Goal: Transaction & Acquisition: Purchase product/service

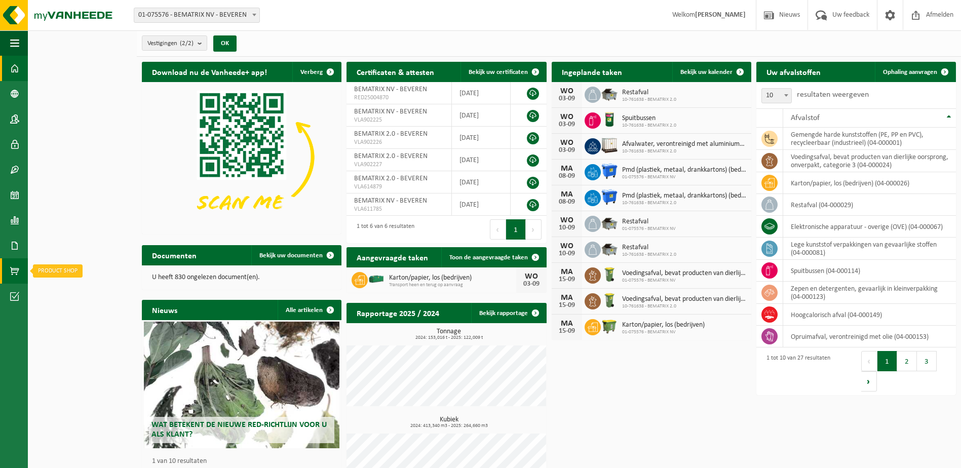
click at [16, 274] on span at bounding box center [14, 270] width 9 height 25
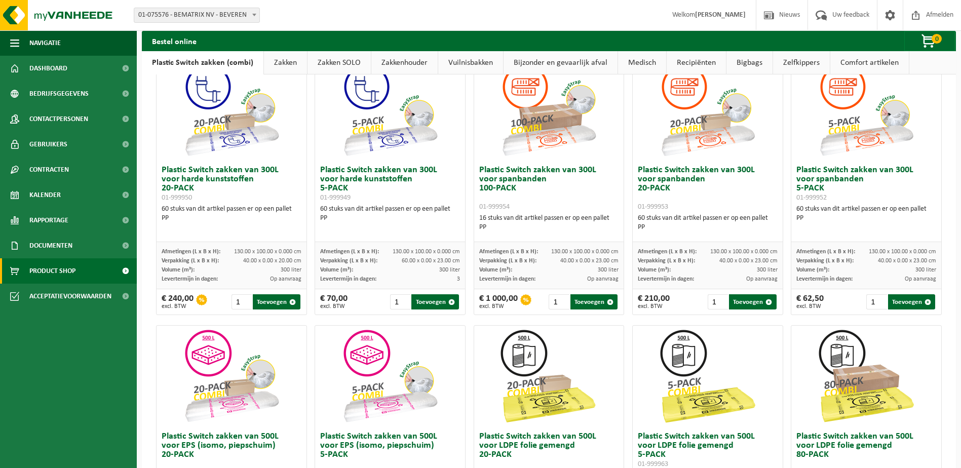
scroll to position [51, 0]
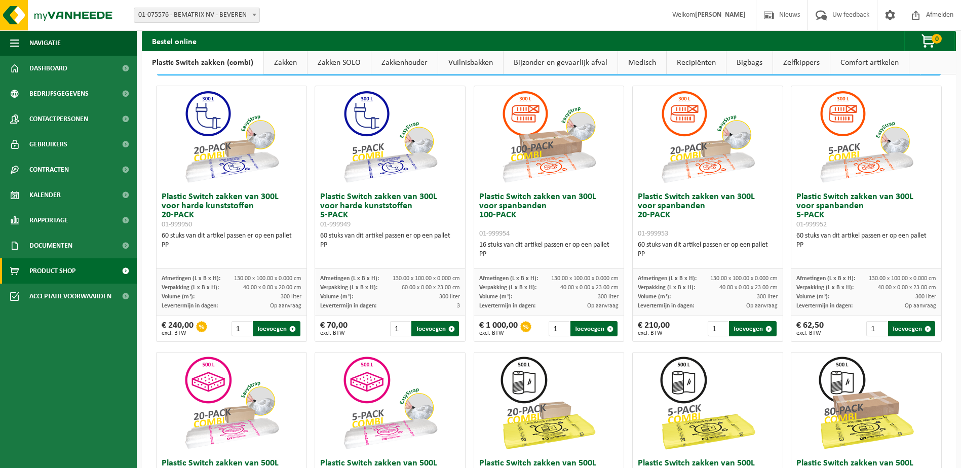
click at [287, 59] on link "Zakken" at bounding box center [285, 62] width 43 height 23
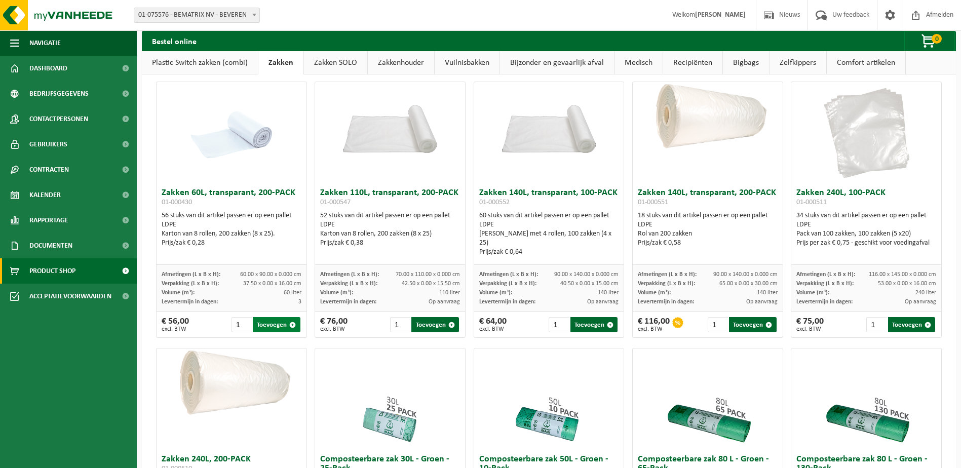
click at [268, 326] on button "Toevoegen" at bounding box center [276, 324] width 47 height 15
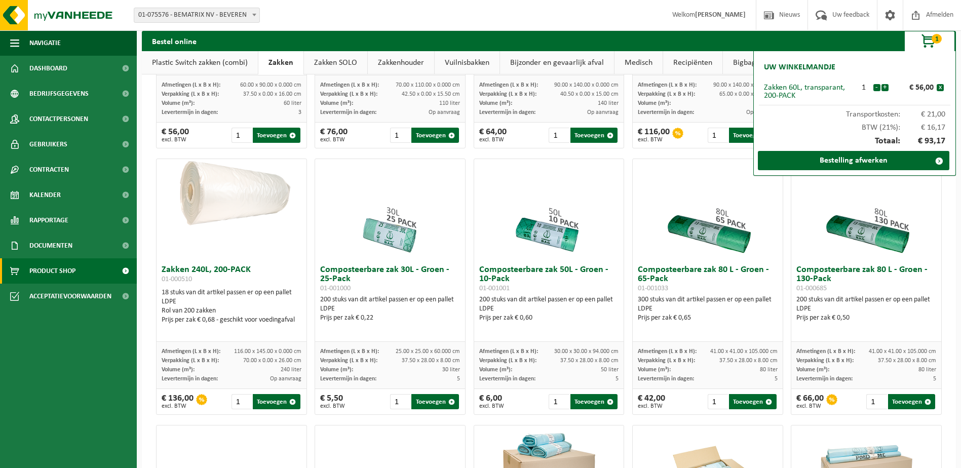
scroll to position [253, 0]
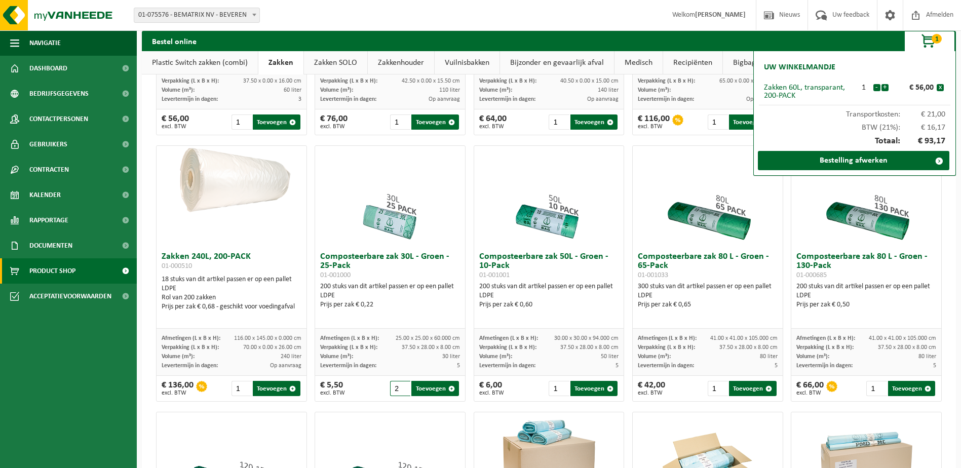
click at [402, 387] on input "2" at bounding box center [400, 388] width 20 height 15
click at [402, 387] on input "3" at bounding box center [400, 388] width 20 height 15
click at [402, 387] on input "4" at bounding box center [400, 388] width 20 height 15
click at [402, 383] on input "4" at bounding box center [400, 388] width 20 height 15
click at [402, 388] on input "5" at bounding box center [400, 388] width 20 height 15
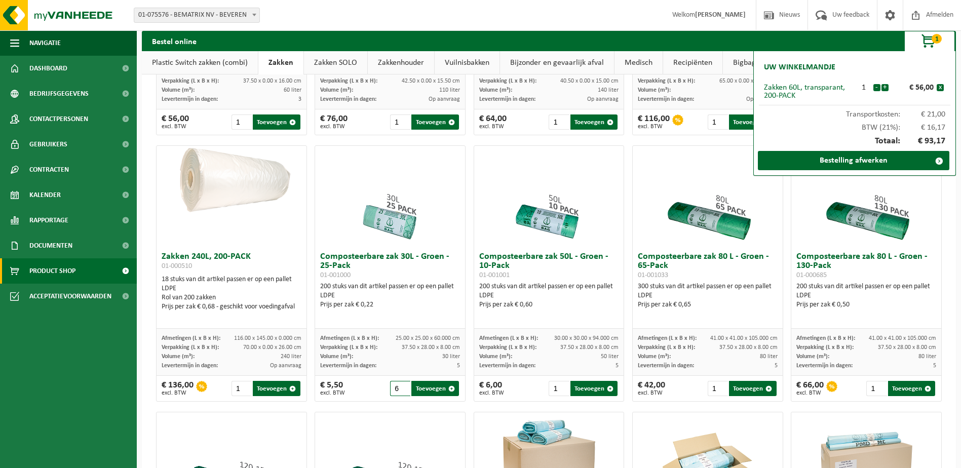
click at [402, 388] on input "6" at bounding box center [400, 388] width 20 height 15
click at [402, 388] on input "7" at bounding box center [400, 388] width 20 height 15
click at [402, 388] on input "8" at bounding box center [400, 388] width 20 height 15
click at [402, 388] on input "9" at bounding box center [400, 388] width 20 height 15
click at [402, 388] on input "10" at bounding box center [400, 388] width 20 height 15
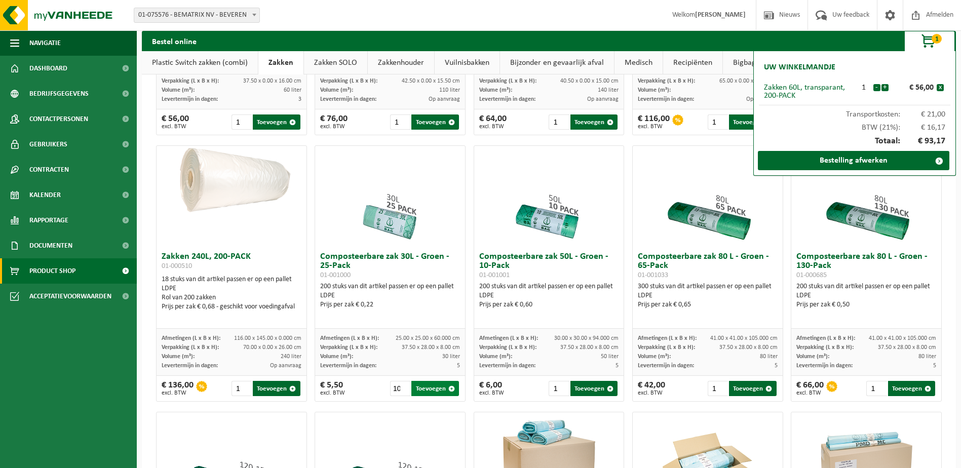
click at [418, 388] on button "Toevoegen" at bounding box center [434, 388] width 47 height 15
type input "1"
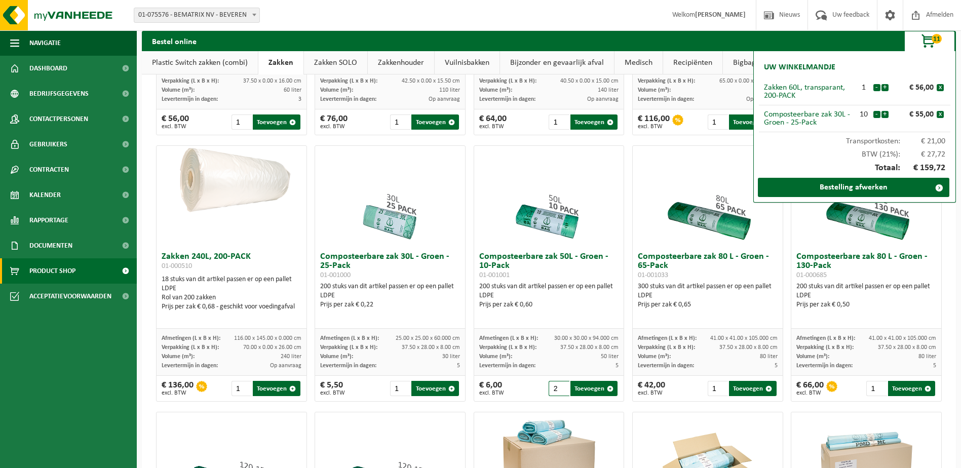
click at [559, 385] on input "2" at bounding box center [559, 388] width 20 height 15
click at [559, 385] on input "3" at bounding box center [559, 388] width 20 height 15
click at [559, 385] on input "4" at bounding box center [559, 388] width 20 height 15
click at [559, 385] on input "5" at bounding box center [559, 388] width 20 height 15
click at [559, 385] on input "6" at bounding box center [559, 388] width 20 height 15
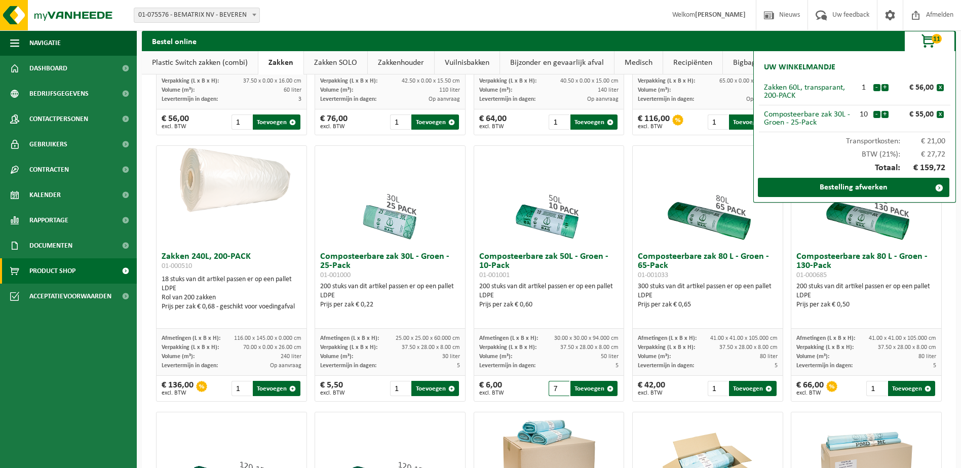
click at [559, 385] on input "7" at bounding box center [559, 388] width 20 height 15
click at [559, 385] on input "8" at bounding box center [559, 388] width 20 height 15
click at [559, 385] on input "9" at bounding box center [559, 388] width 20 height 15
click at [559, 385] on input "10" at bounding box center [559, 388] width 20 height 15
click at [559, 385] on input "11" at bounding box center [559, 388] width 20 height 15
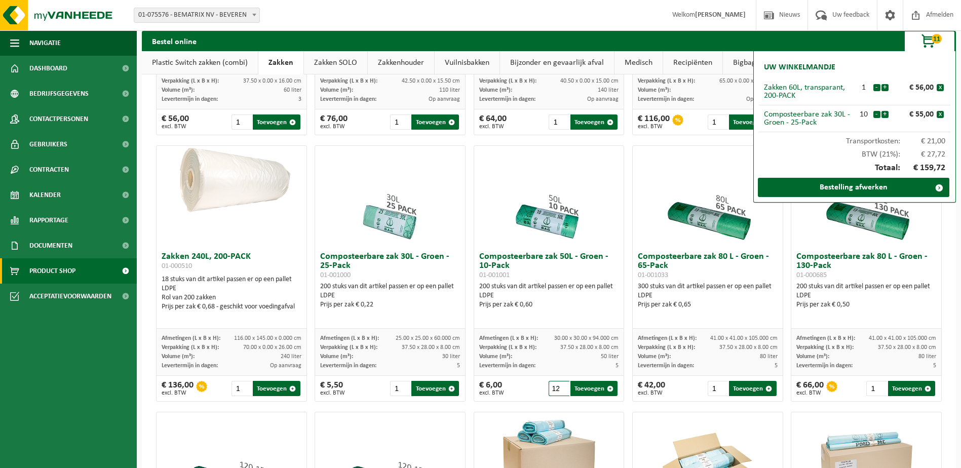
click at [559, 385] on input "12" at bounding box center [559, 388] width 20 height 15
click at [559, 385] on input "13" at bounding box center [559, 388] width 20 height 15
click at [559, 385] on input "14" at bounding box center [559, 388] width 20 height 15
click at [559, 385] on input "15" at bounding box center [559, 388] width 20 height 15
click at [559, 385] on input "16" at bounding box center [559, 388] width 20 height 15
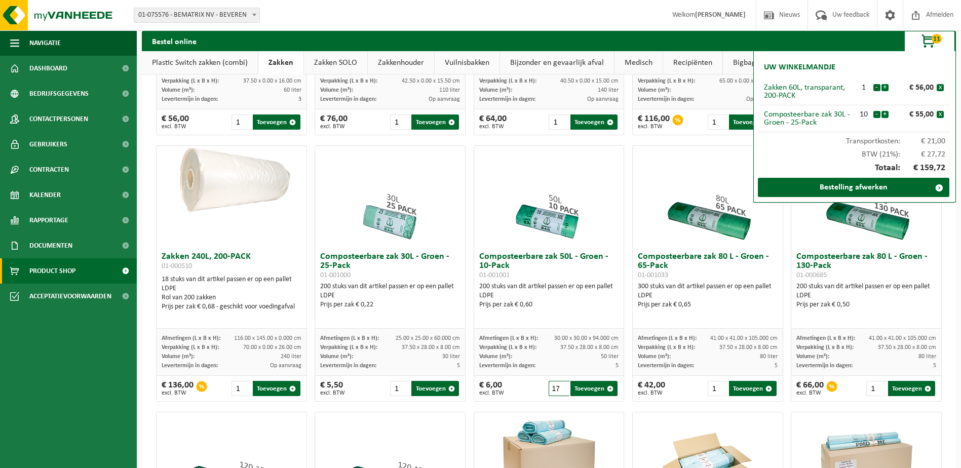
click at [559, 385] on input "17" at bounding box center [559, 388] width 20 height 15
click at [559, 385] on input "18" at bounding box center [559, 388] width 20 height 15
click at [559, 385] on input "19" at bounding box center [559, 388] width 20 height 15
click at [559, 385] on input "20" at bounding box center [559, 388] width 20 height 15
click at [589, 386] on button "Toevoegen" at bounding box center [593, 388] width 47 height 15
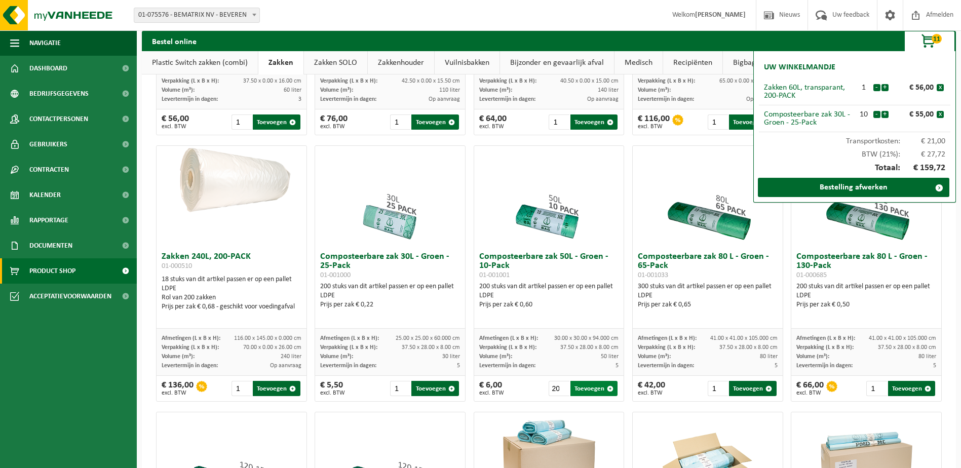
type input "1"
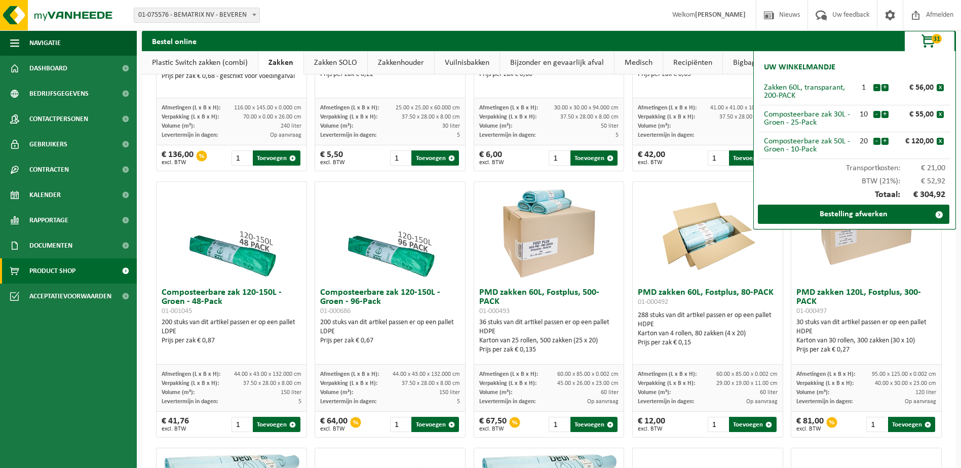
scroll to position [507, 0]
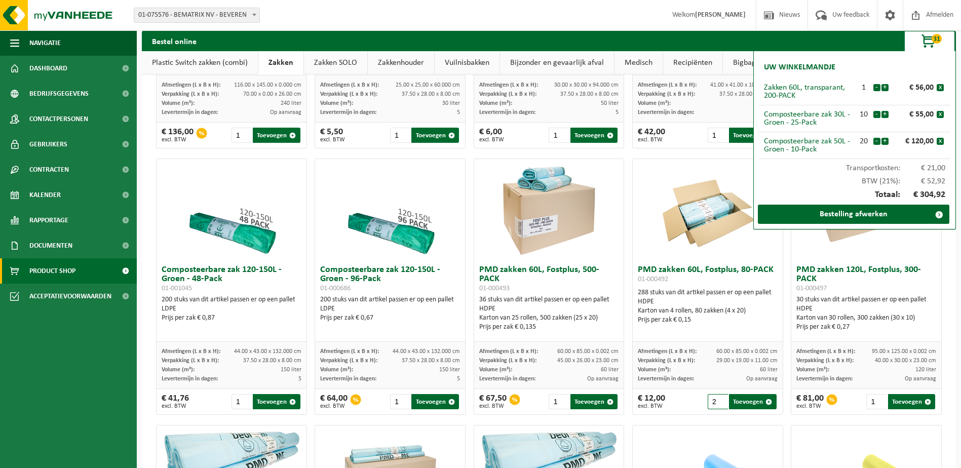
click at [717, 401] on input "2" at bounding box center [718, 401] width 20 height 15
click at [717, 401] on input "3" at bounding box center [718, 401] width 20 height 15
click at [717, 401] on input "4" at bounding box center [718, 401] width 20 height 15
click at [734, 403] on button "Toevoegen" at bounding box center [752, 401] width 47 height 15
type input "1"
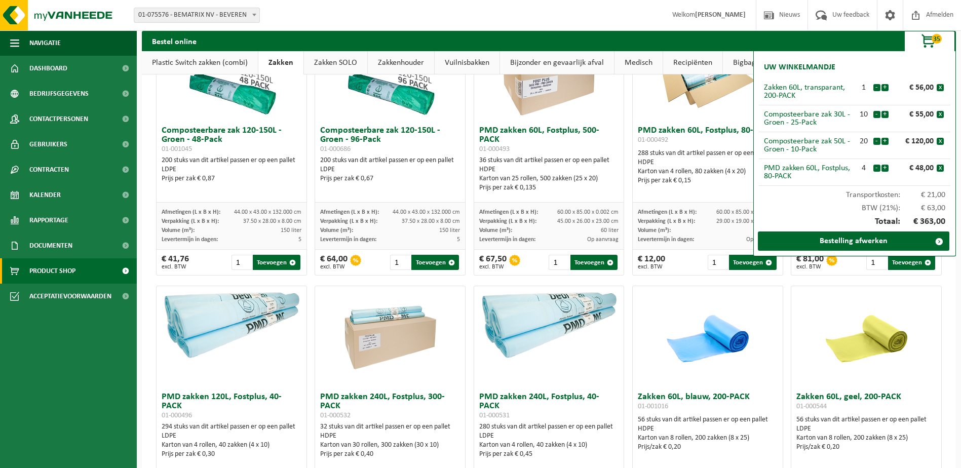
scroll to position [760, 0]
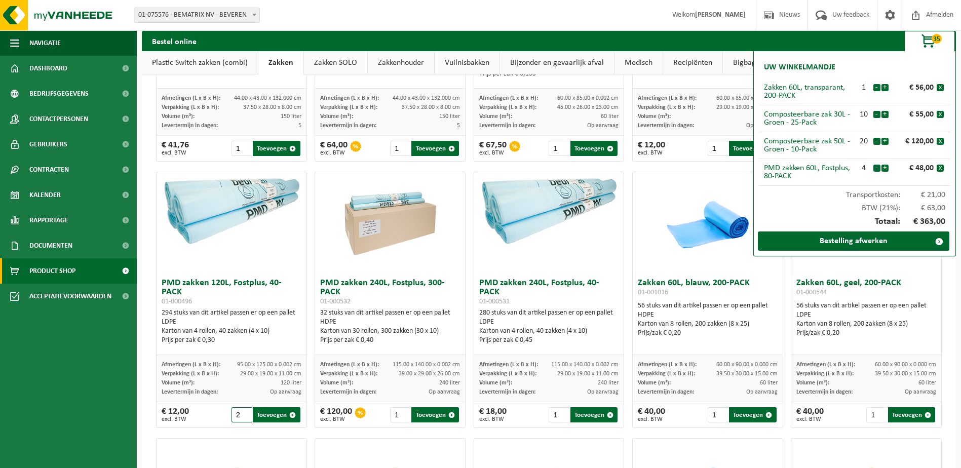
click at [243, 413] on input "2" at bounding box center [241, 414] width 20 height 15
click at [243, 413] on input "3" at bounding box center [241, 414] width 20 height 15
click at [243, 413] on input "5" at bounding box center [241, 414] width 20 height 15
click at [243, 413] on input "6" at bounding box center [241, 414] width 20 height 15
click at [243, 413] on input "7" at bounding box center [241, 414] width 20 height 15
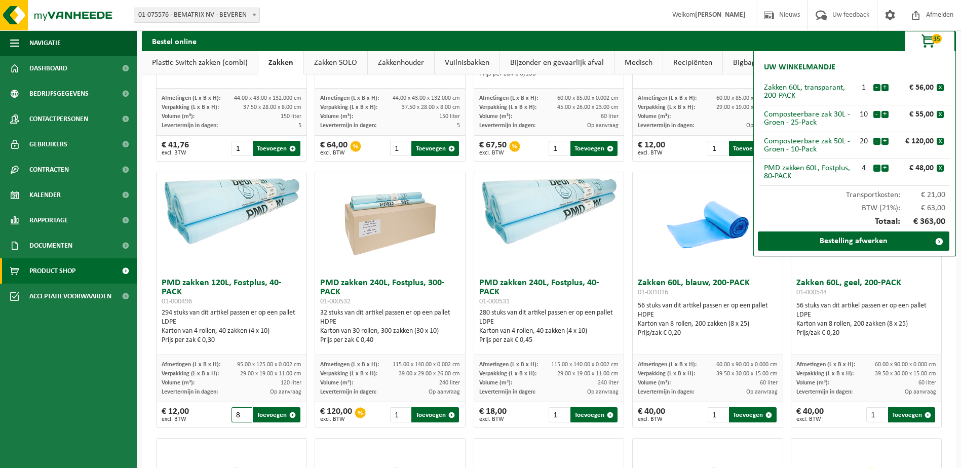
click at [243, 413] on input "8" at bounding box center [241, 414] width 20 height 15
click at [264, 416] on button "Toevoegen" at bounding box center [276, 414] width 47 height 15
type input "1"
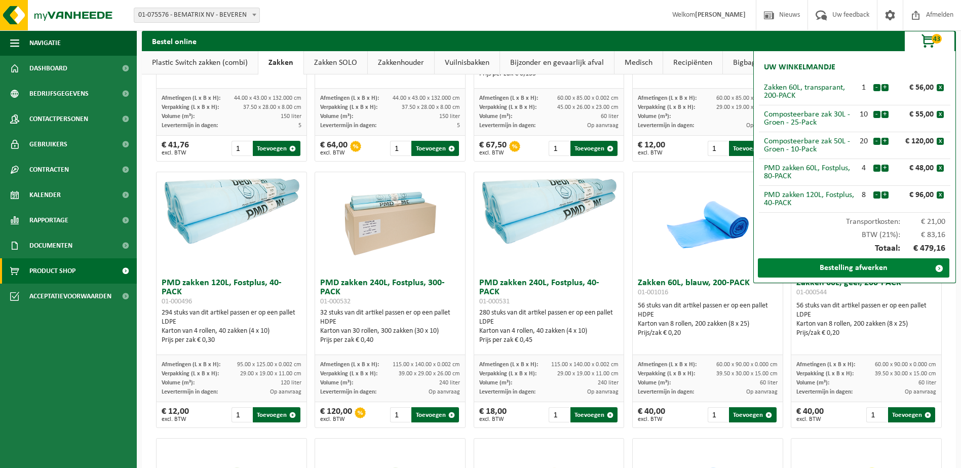
click at [892, 266] on link "Bestelling afwerken" at bounding box center [853, 267] width 191 height 19
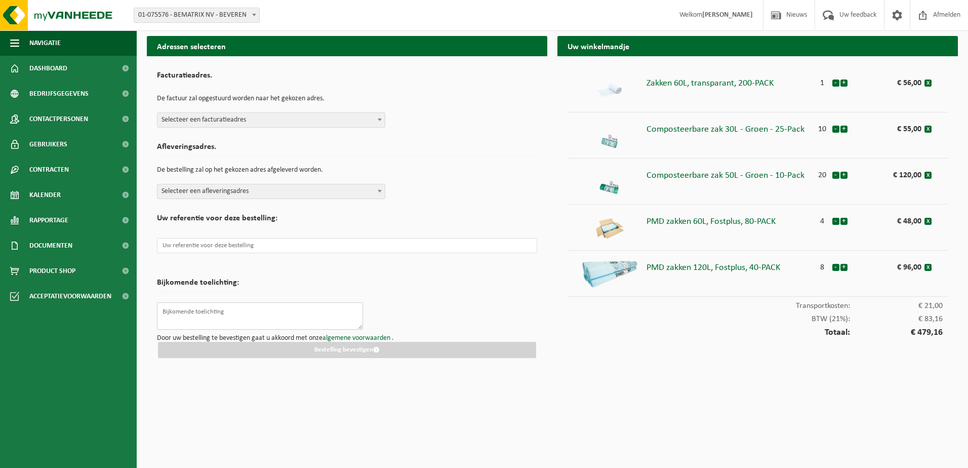
click at [227, 315] on textarea at bounding box center [260, 315] width 206 height 27
click at [230, 245] on input "text" at bounding box center [347, 245] width 380 height 15
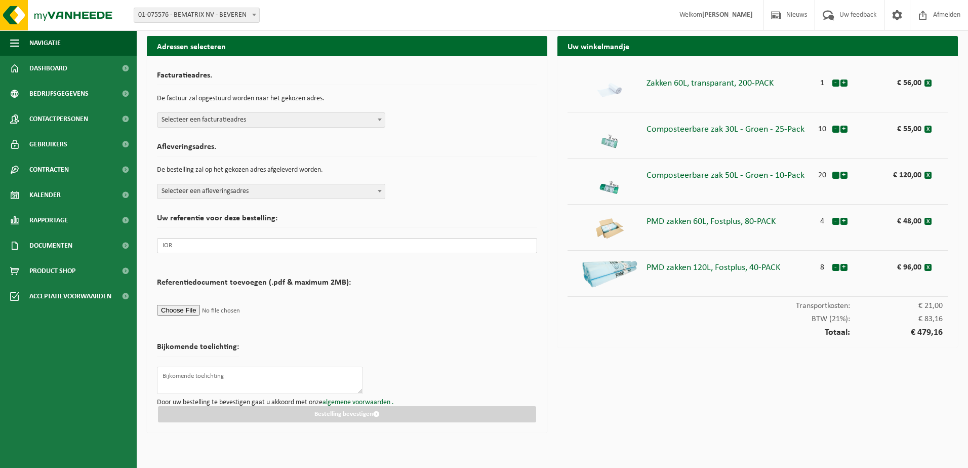
click at [209, 248] on input "IOR" at bounding box center [347, 245] width 380 height 15
type input "IOR25-06244"
click at [404, 334] on form "Facturatieadres. De factuur zal opgestuurd worden naar het gekozen adres. Selec…" at bounding box center [347, 244] width 380 height 356
click at [223, 117] on span "Selecteer een facturatieadres" at bounding box center [271, 120] width 227 height 14
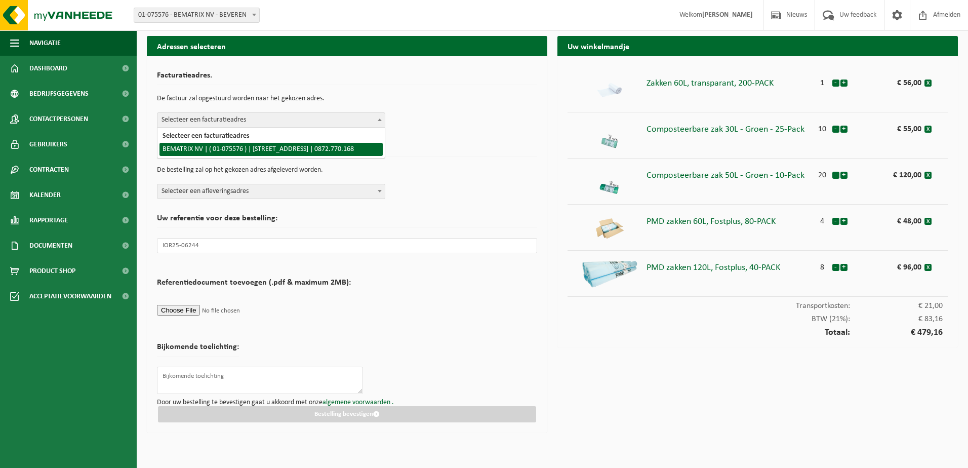
select select "17782"
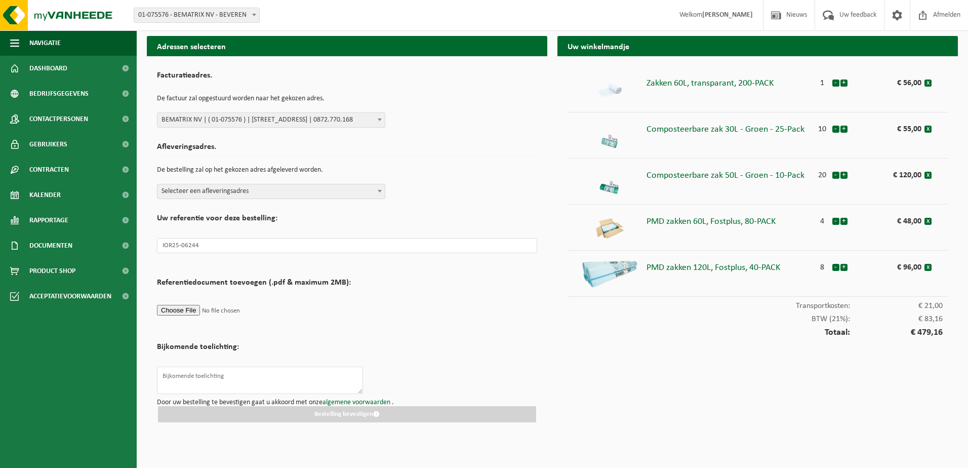
click at [208, 191] on span "Selecteer een afleveringsadres" at bounding box center [271, 191] width 227 height 14
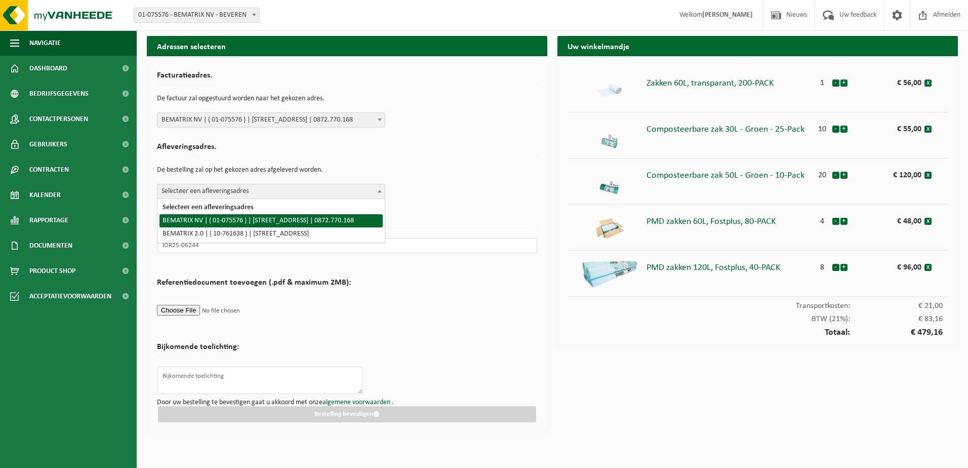
select select "17782"
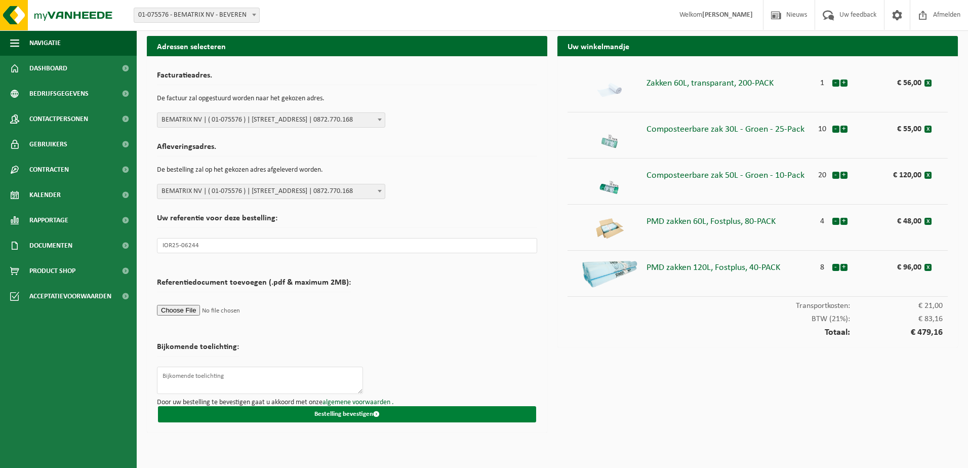
click at [358, 414] on button "Bestelling bevestigen" at bounding box center [347, 414] width 378 height 16
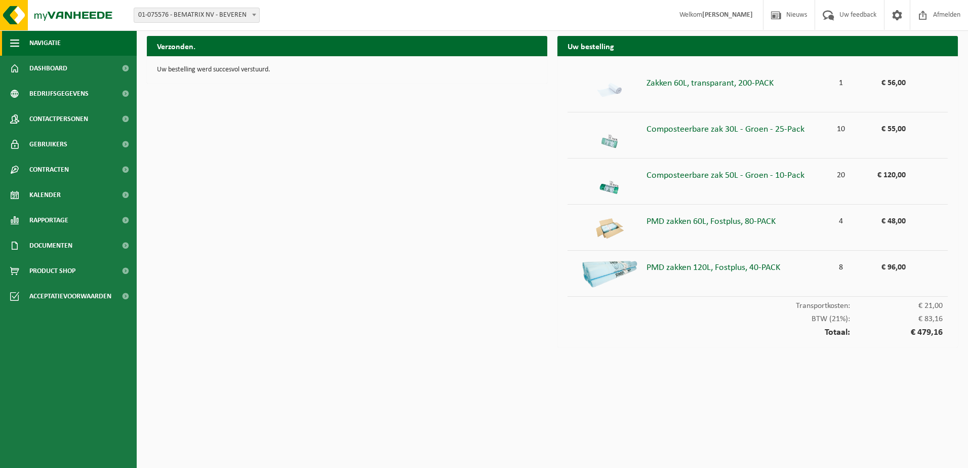
click at [41, 45] on span "Navigatie" at bounding box center [44, 42] width 31 height 25
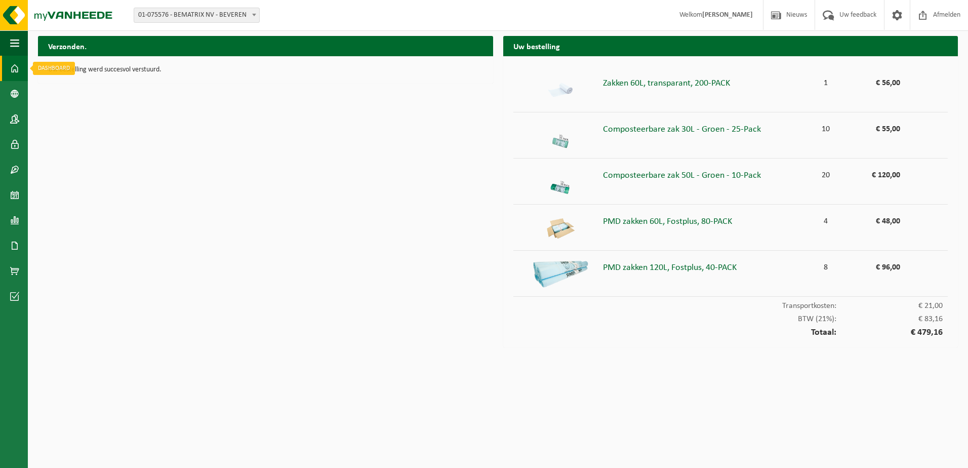
click at [21, 74] on link "Dashboard" at bounding box center [14, 68] width 28 height 25
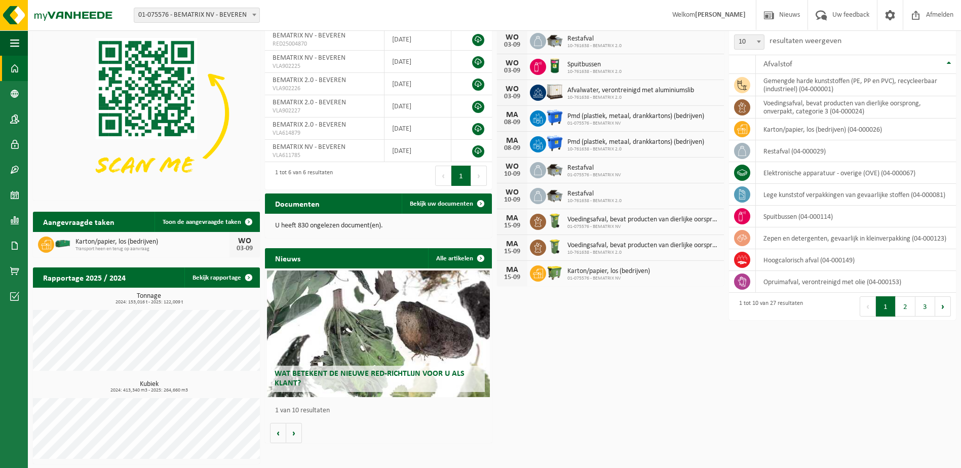
scroll to position [54, 0]
